Goal: Navigation & Orientation: Find specific page/section

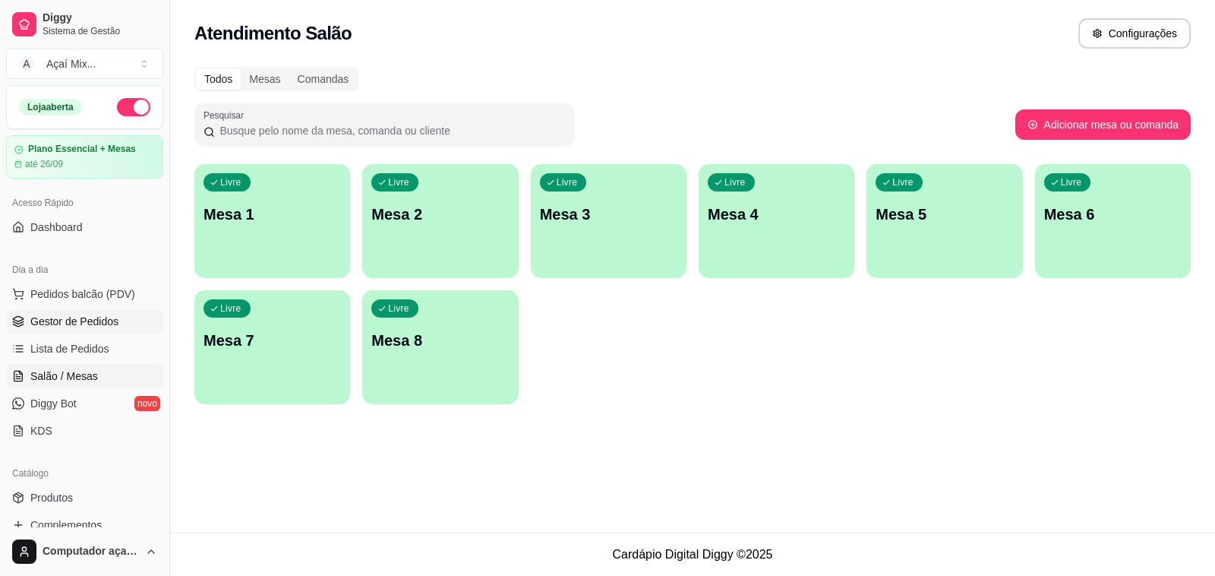
click at [96, 319] on span "Gestor de Pedidos" at bounding box center [74, 321] width 88 height 15
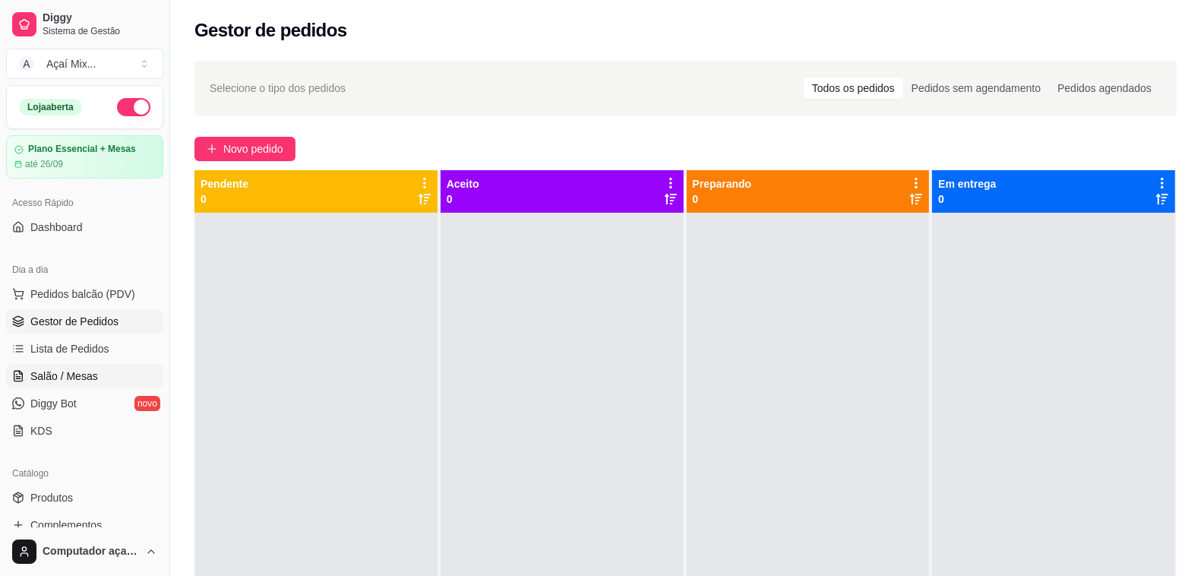
click at [89, 374] on span "Salão / Mesas" at bounding box center [64, 375] width 68 height 15
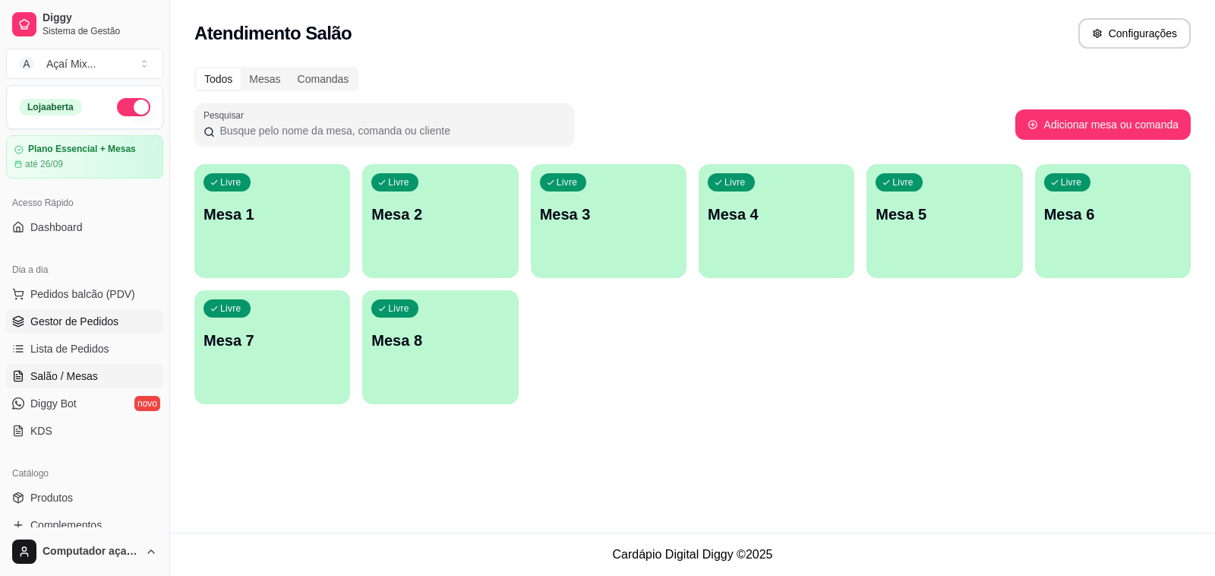
click at [85, 317] on span "Gestor de Pedidos" at bounding box center [74, 321] width 88 height 15
